Goal: Task Accomplishment & Management: Complete application form

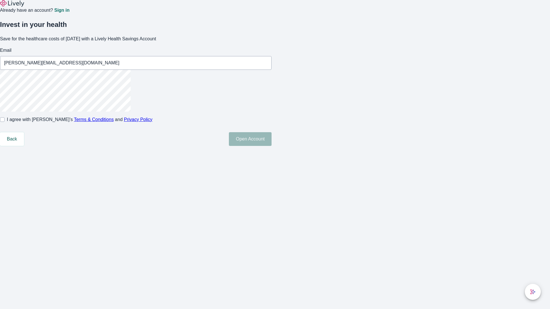
click at [5, 122] on input "I agree with Lively’s Terms & Conditions and Privacy Policy" at bounding box center [2, 119] width 5 height 5
checkbox input "true"
click at [271, 146] on button "Open Account" at bounding box center [250, 139] width 43 height 14
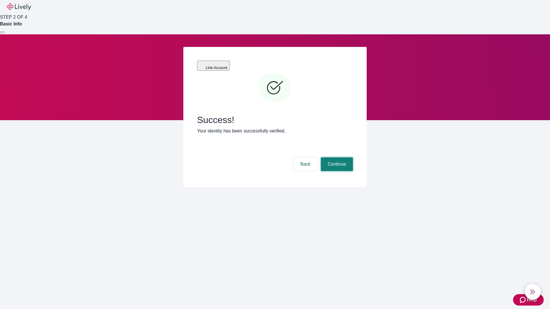
click at [336, 157] on button "Continue" at bounding box center [337, 164] width 32 height 14
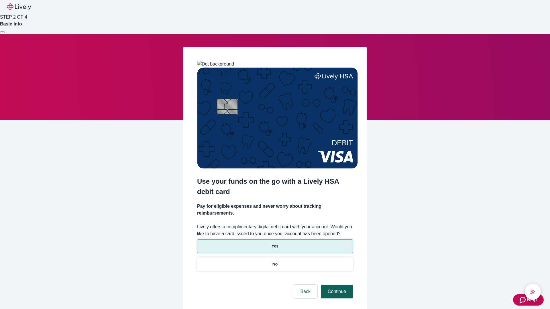
click at [275, 261] on p "No" at bounding box center [274, 264] width 5 height 6
click at [336, 285] on button "Continue" at bounding box center [337, 292] width 32 height 14
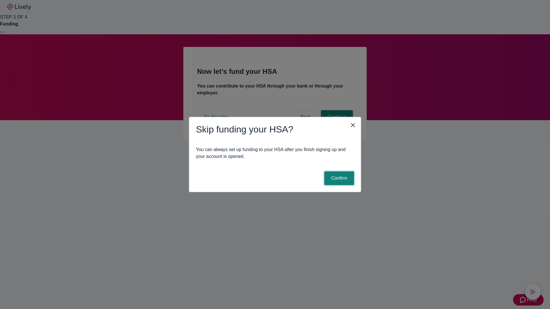
click at [338, 178] on button "Confirm" at bounding box center [339, 179] width 30 height 14
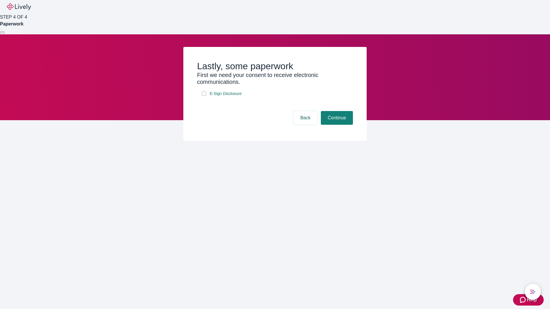
click at [204, 96] on input "E-Sign Disclosure" at bounding box center [204, 93] width 5 height 5
checkbox input "true"
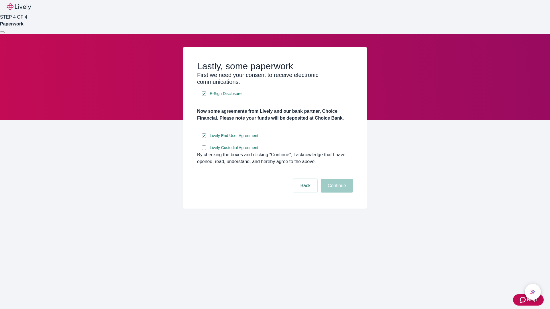
click at [204, 150] on input "Lively Custodial Agreement" at bounding box center [204, 147] width 5 height 5
checkbox input "true"
click at [336, 193] on button "Continue" at bounding box center [337, 186] width 32 height 14
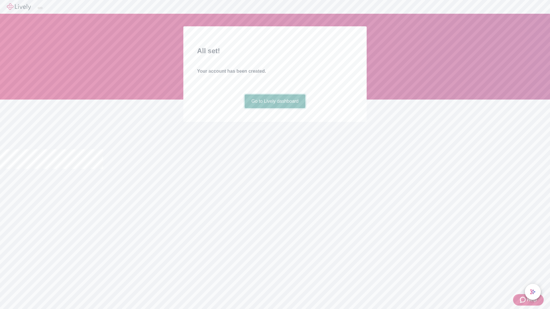
click at [275, 108] on link "Go to Lively dashboard" at bounding box center [275, 101] width 61 height 14
